Goal: Transaction & Acquisition: Purchase product/service

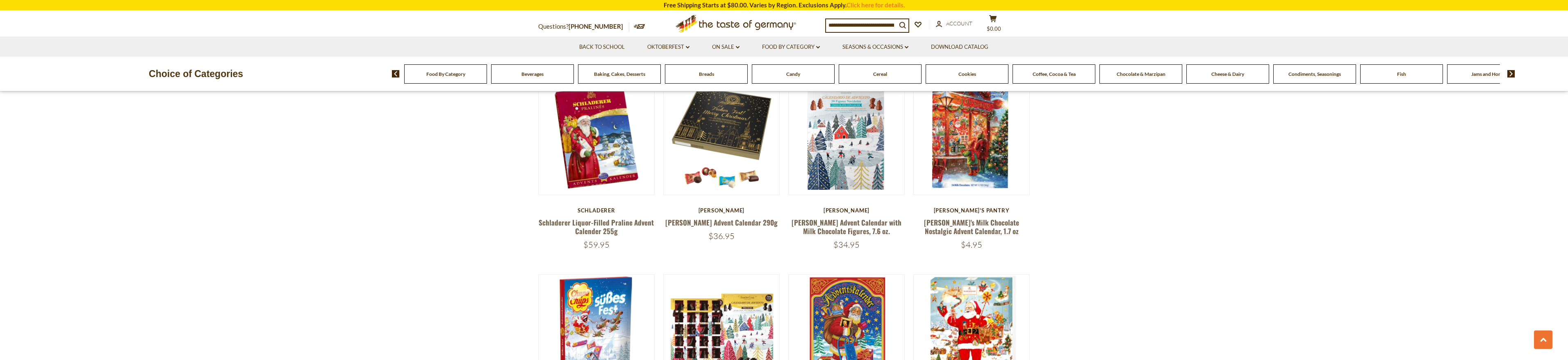
scroll to position [542, 0]
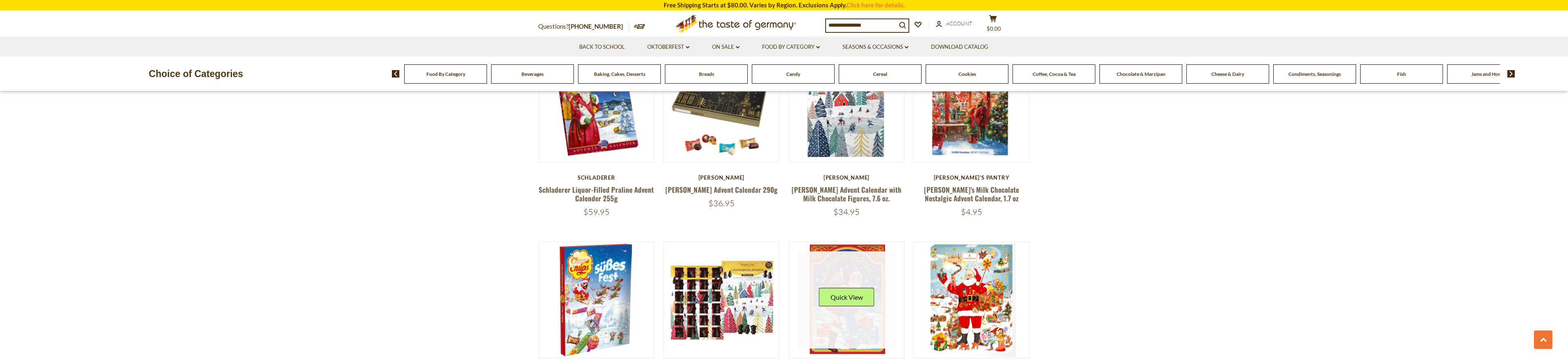
click at [844, 274] on link at bounding box center [846, 300] width 98 height 98
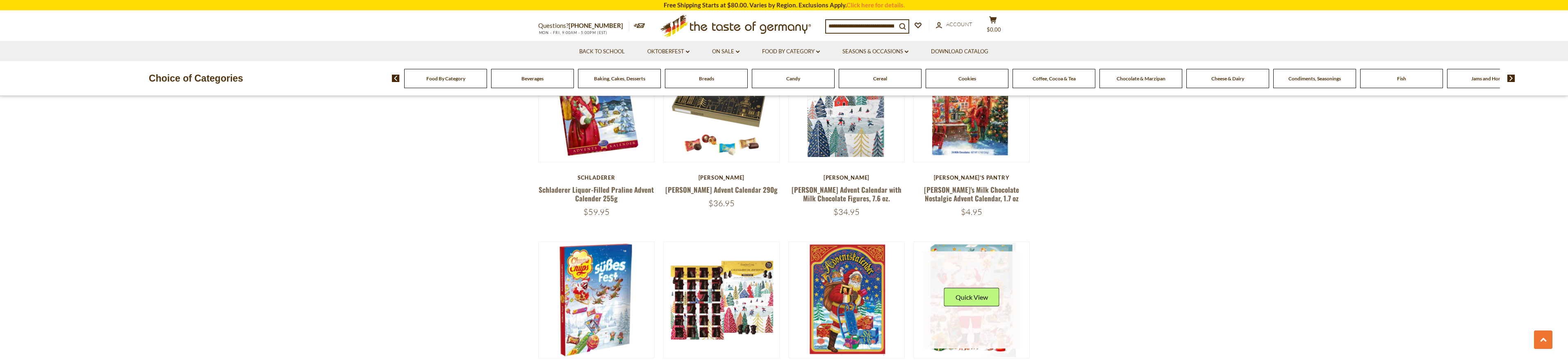
click at [976, 298] on div "Quick View" at bounding box center [972, 300] width 56 height 24
click at [974, 288] on button "Quick View" at bounding box center [972, 297] width 56 height 18
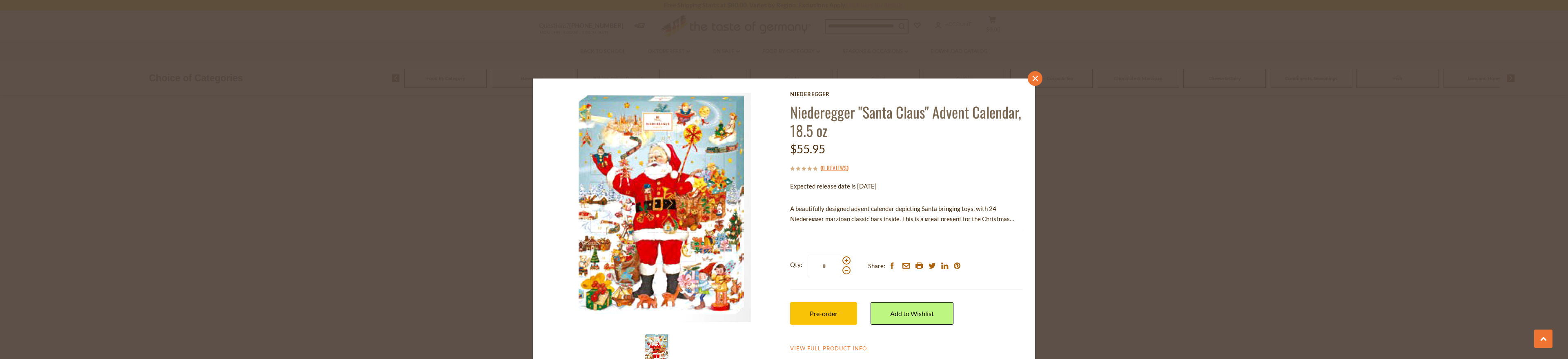
click at [1033, 77] on icon "close" at bounding box center [1035, 79] width 6 height 6
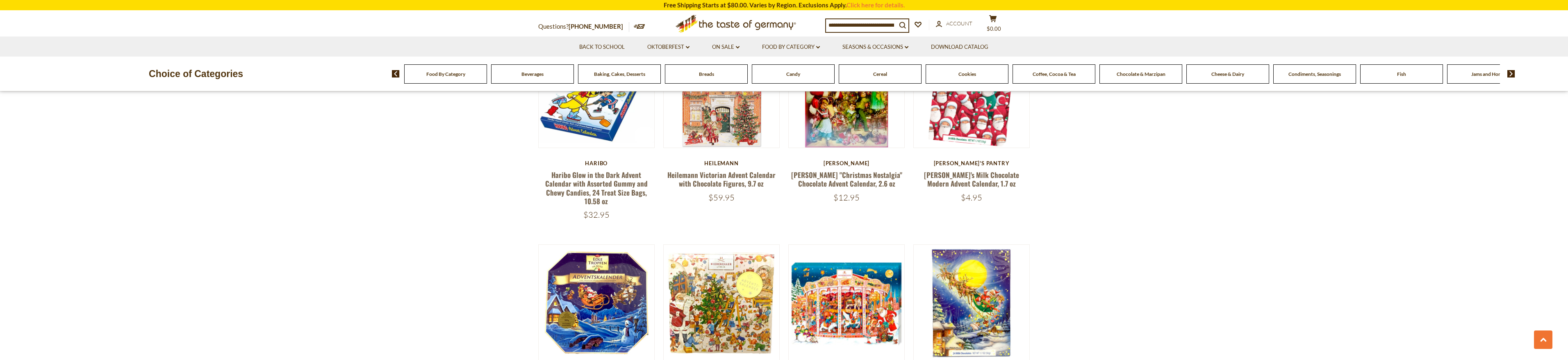
scroll to position [1265, 0]
